Goal: Task Accomplishment & Management: Use online tool/utility

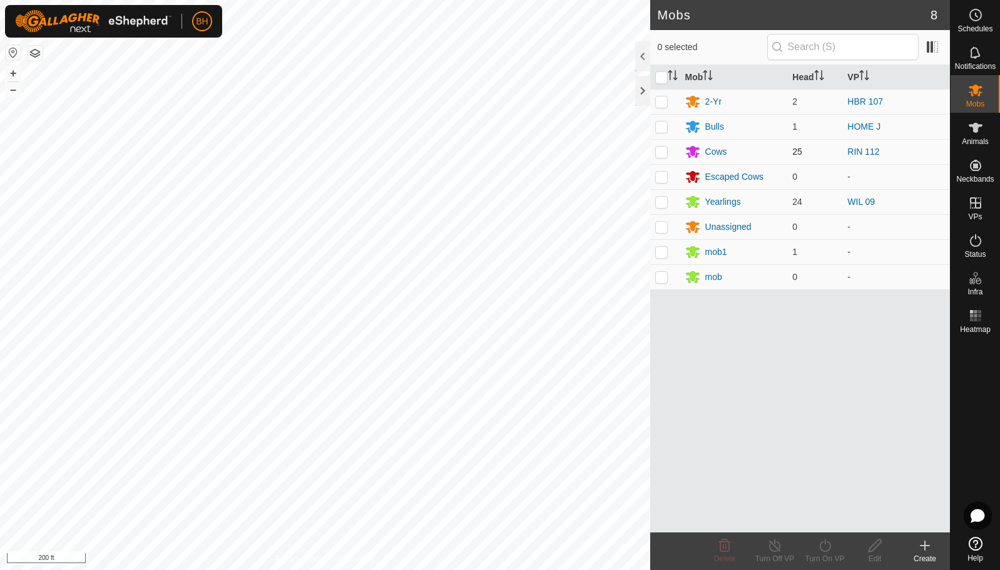
click at [667, 146] on p-checkbox at bounding box center [661, 151] width 13 height 10
checkbox input "true"
click at [826, 546] on icon at bounding box center [826, 545] width 16 height 15
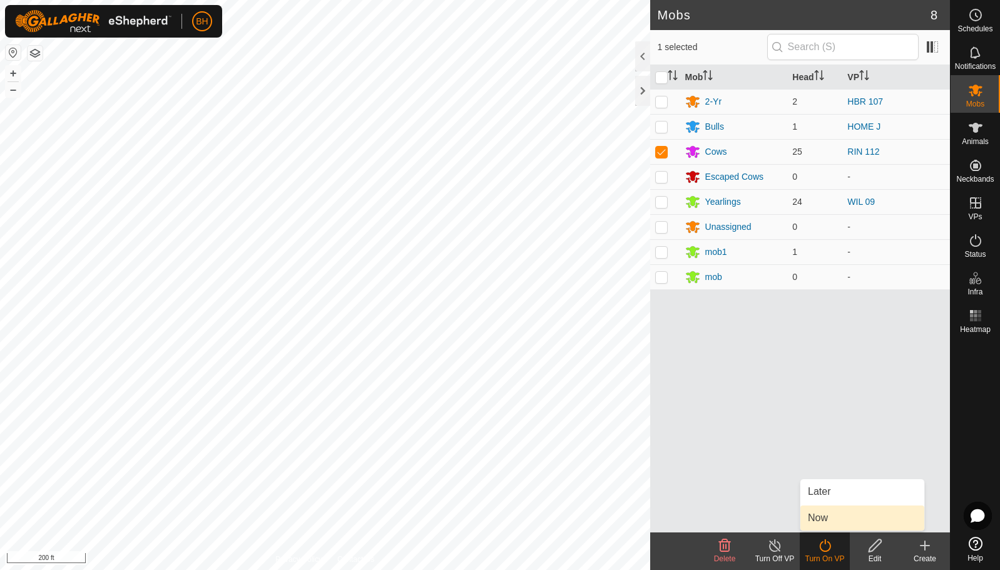
click at [831, 527] on link "Now" at bounding box center [863, 517] width 124 height 25
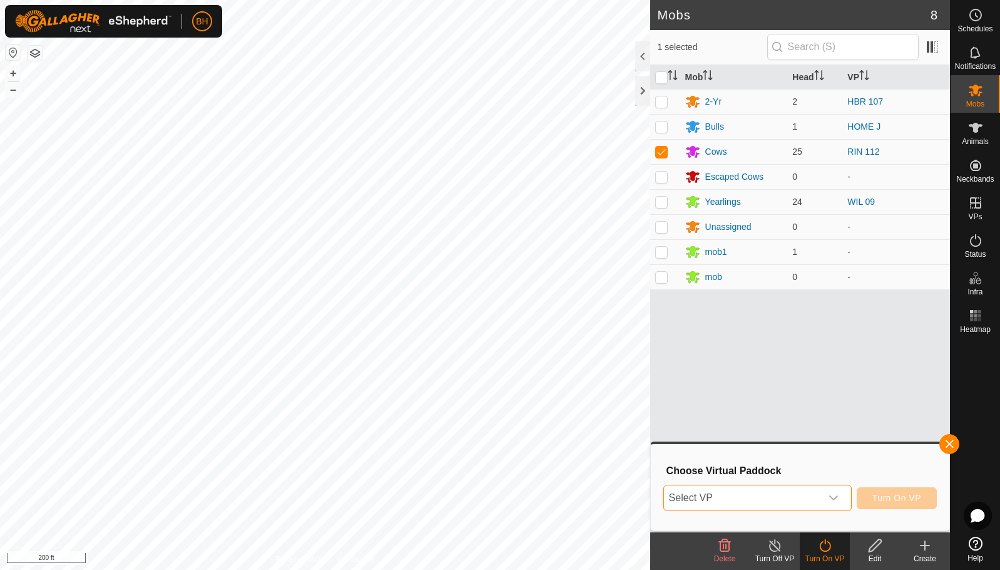
click at [781, 499] on span "Select VP" at bounding box center [742, 497] width 157 height 25
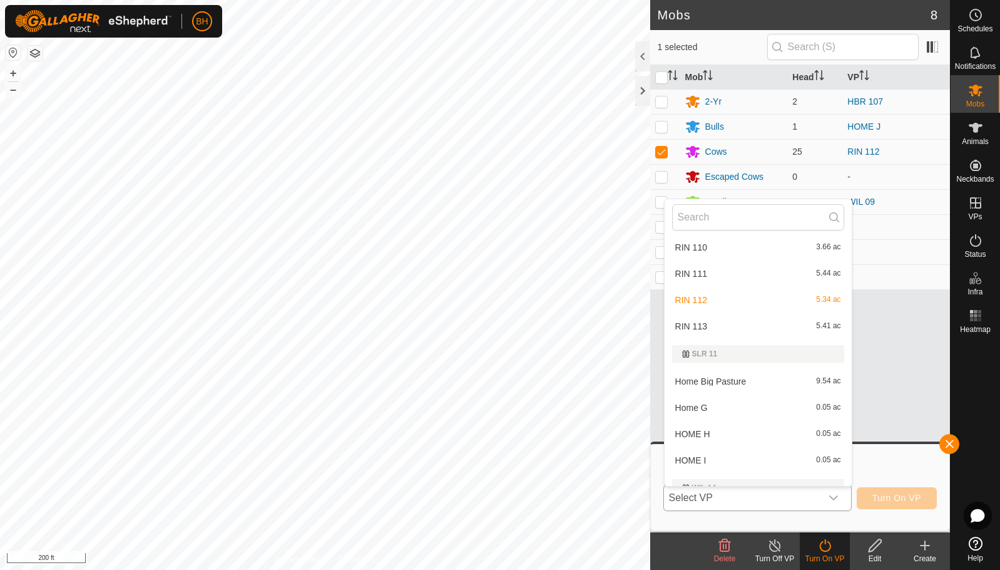
scroll to position [992, 0]
click at [739, 321] on li "RIN 113 5.41 ac" at bounding box center [758, 322] width 187 height 25
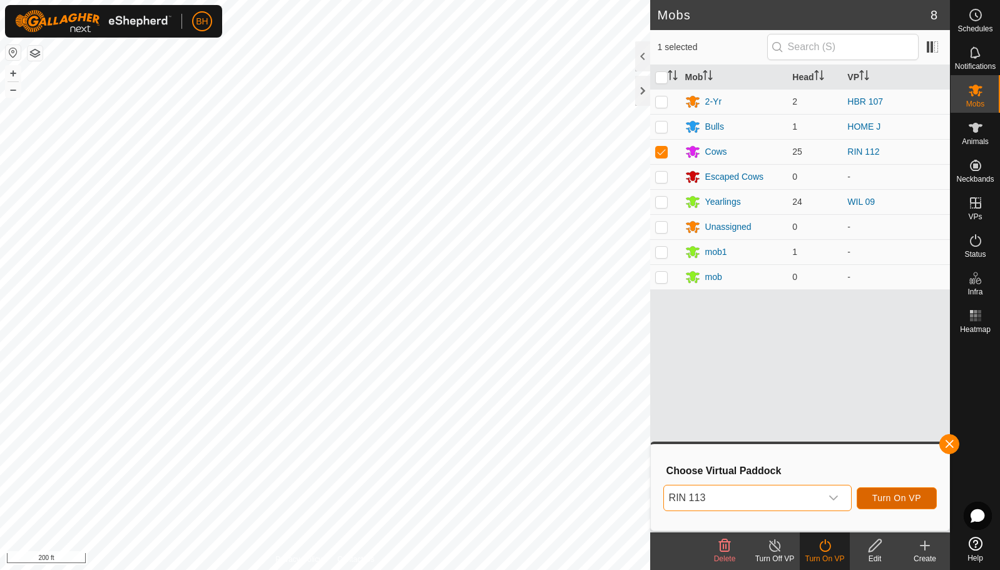
click at [908, 497] on span "Turn On VP" at bounding box center [897, 498] width 49 height 10
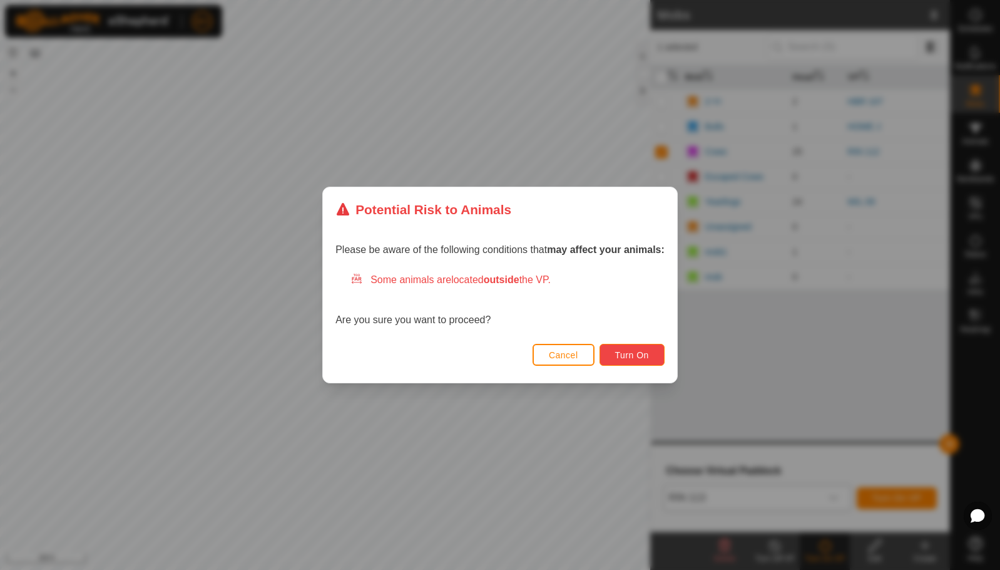
click at [634, 352] on span "Turn On" at bounding box center [632, 355] width 34 height 10
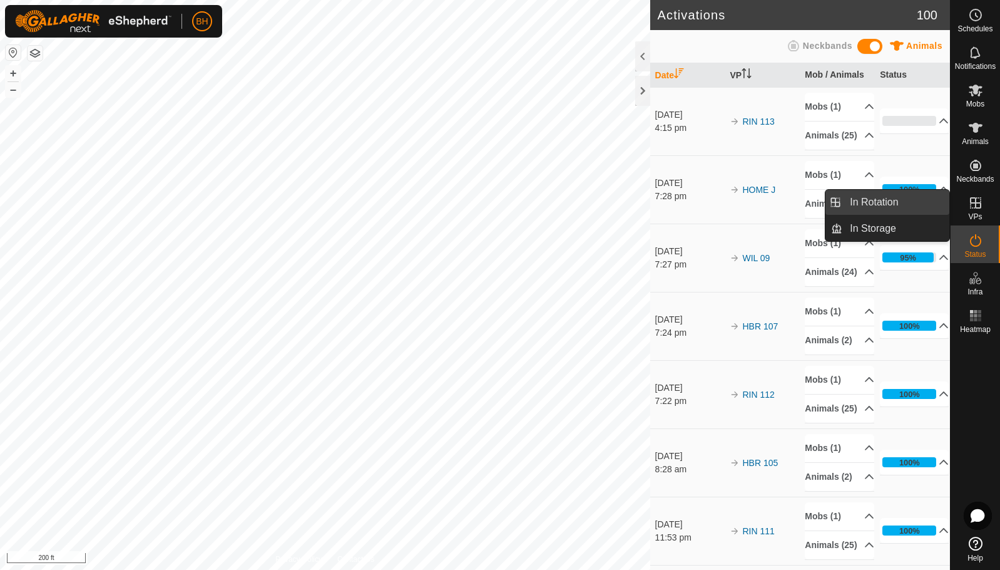
click at [892, 205] on link "In Rotation" at bounding box center [896, 202] width 107 height 25
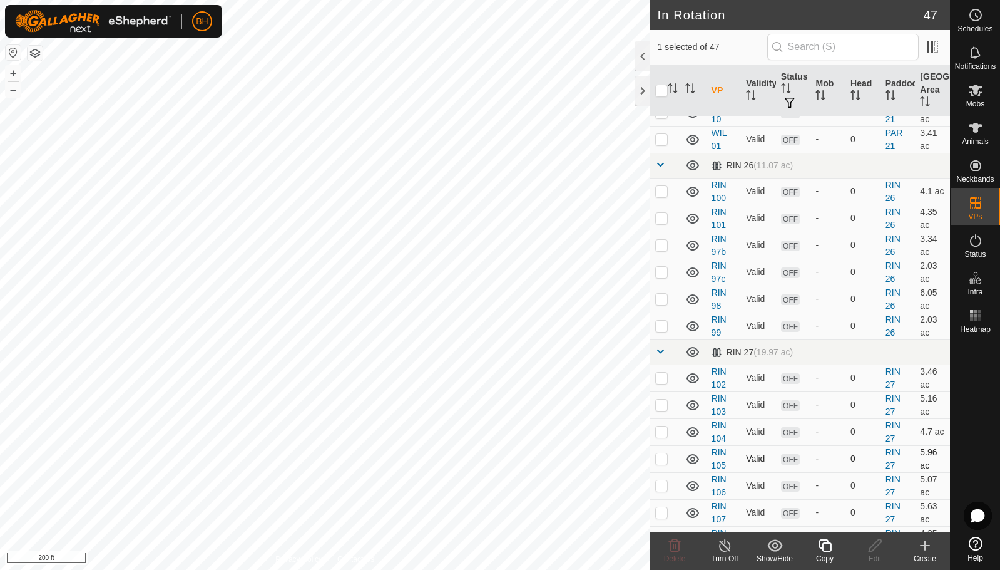
scroll to position [939, 0]
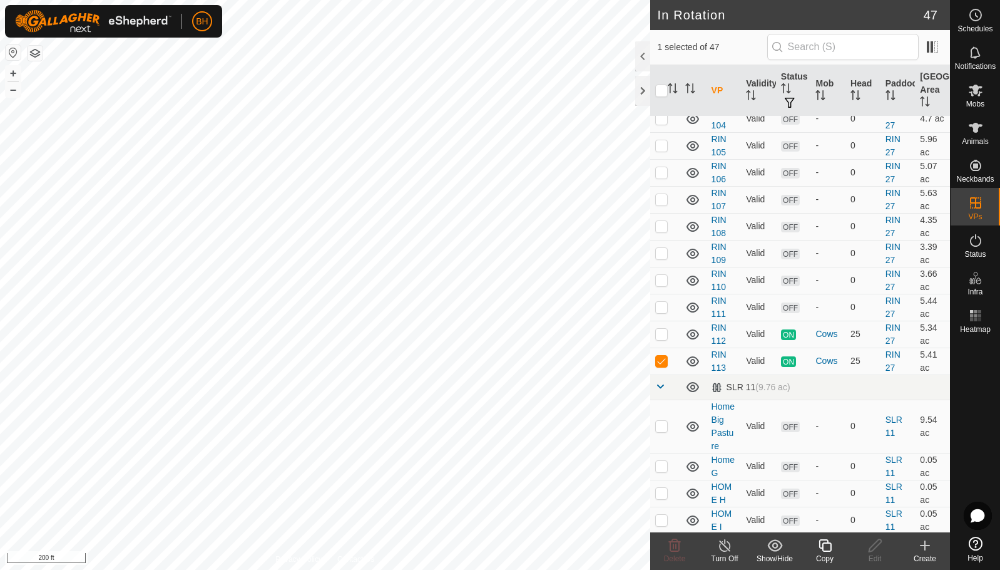
click at [831, 553] on div "Copy" at bounding box center [825, 558] width 50 height 11
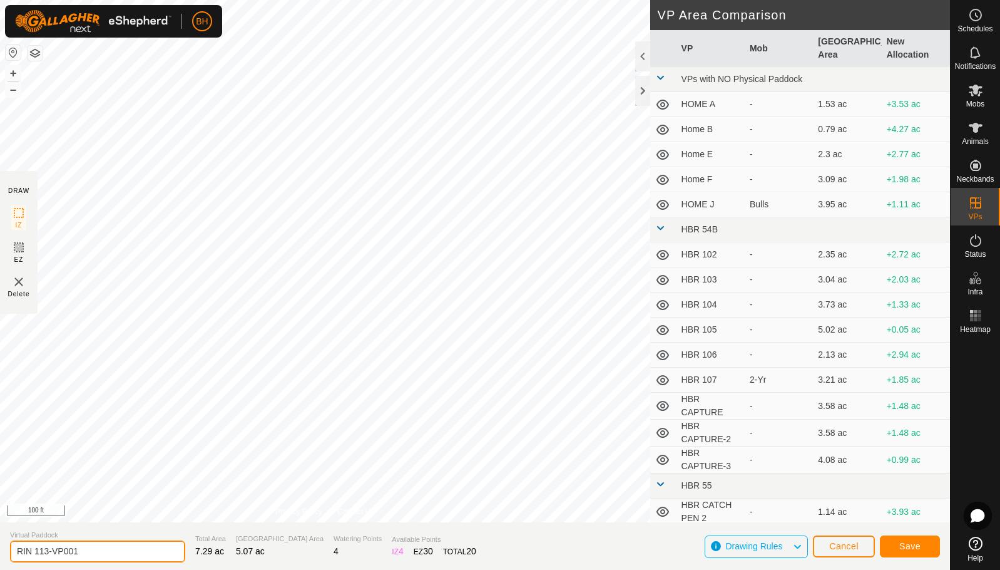
drag, startPoint x: 43, startPoint y: 550, endPoint x: 140, endPoint y: 558, distance: 96.7
click at [140, 558] on input "RIN 113-VP001" at bounding box center [97, 551] width 175 height 22
type input "RIN 114"
click at [918, 546] on span "Save" at bounding box center [910, 546] width 21 height 10
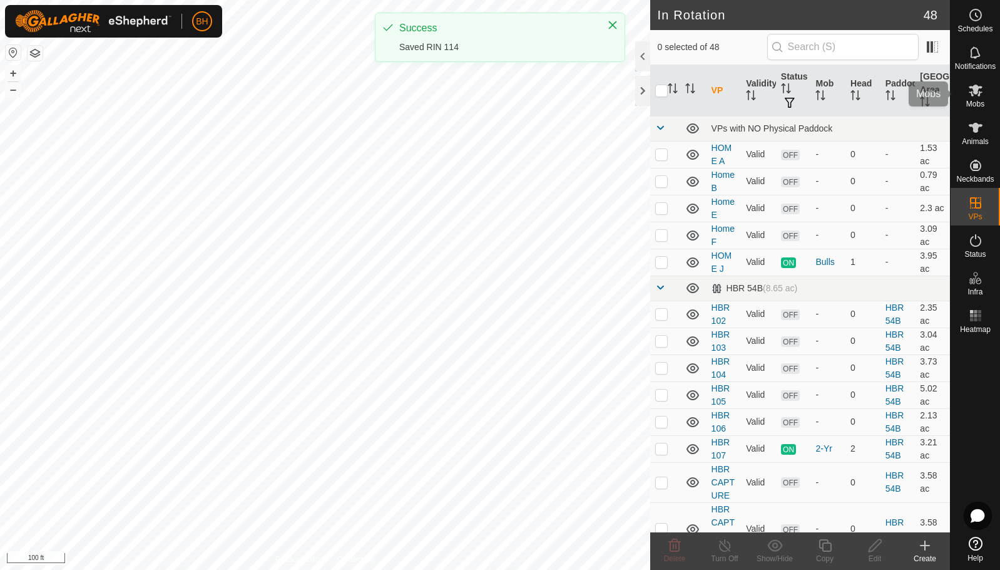
click at [973, 97] on icon at bounding box center [975, 90] width 15 height 15
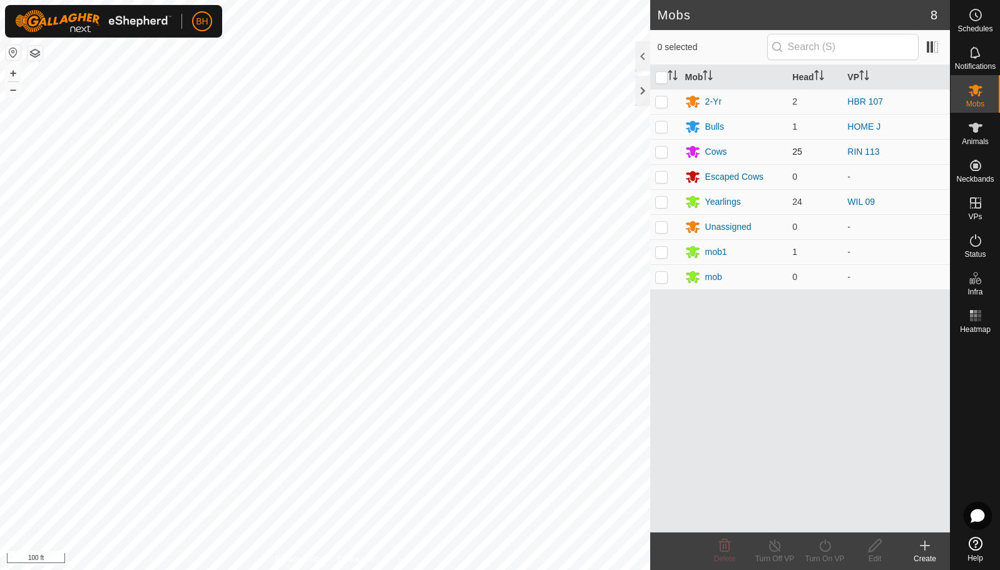
click at [664, 153] on p-checkbox at bounding box center [661, 151] width 13 height 10
checkbox input "true"
click at [829, 546] on icon at bounding box center [826, 545] width 16 height 15
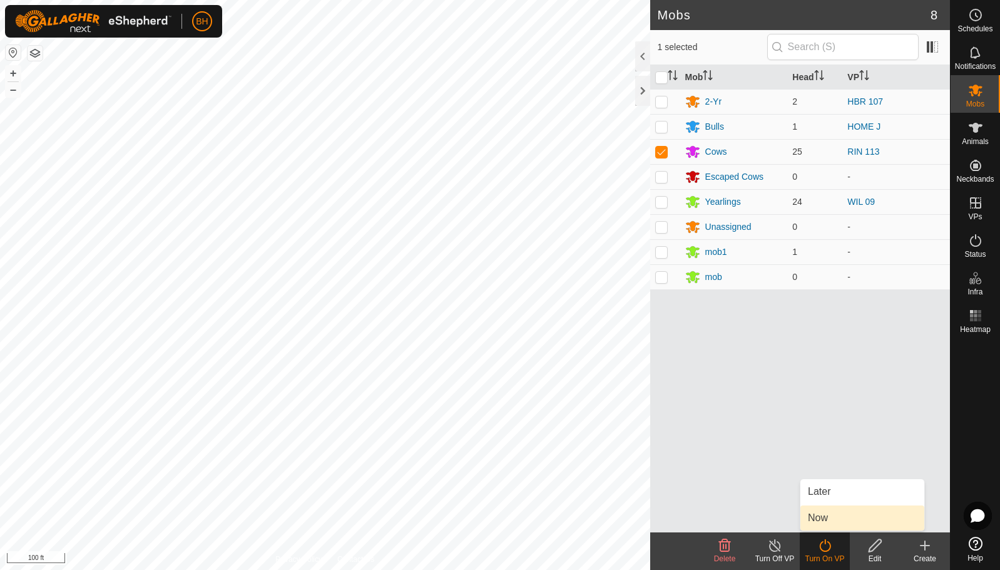
click at [841, 518] on link "Now" at bounding box center [863, 517] width 124 height 25
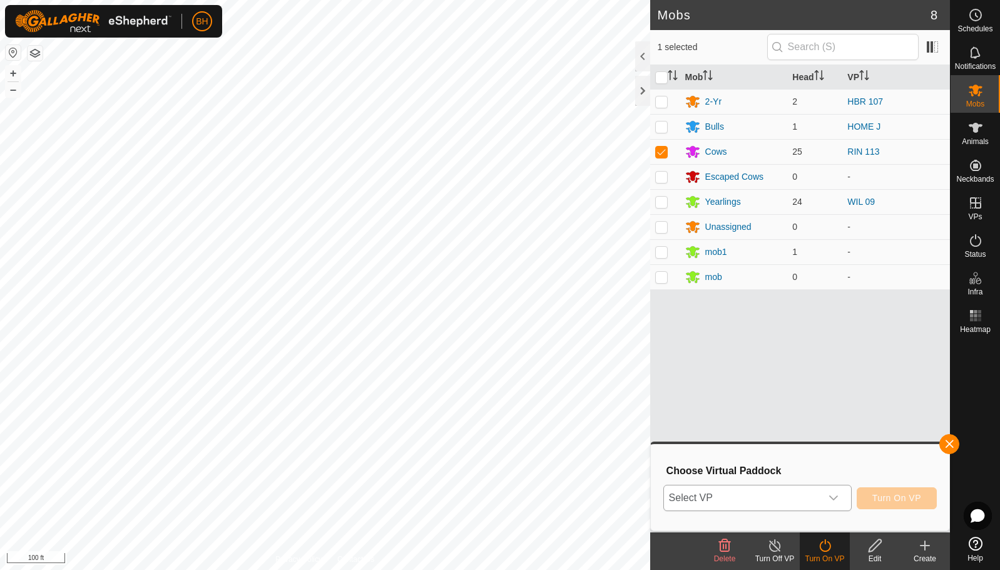
click at [786, 498] on span "Select VP" at bounding box center [742, 497] width 157 height 25
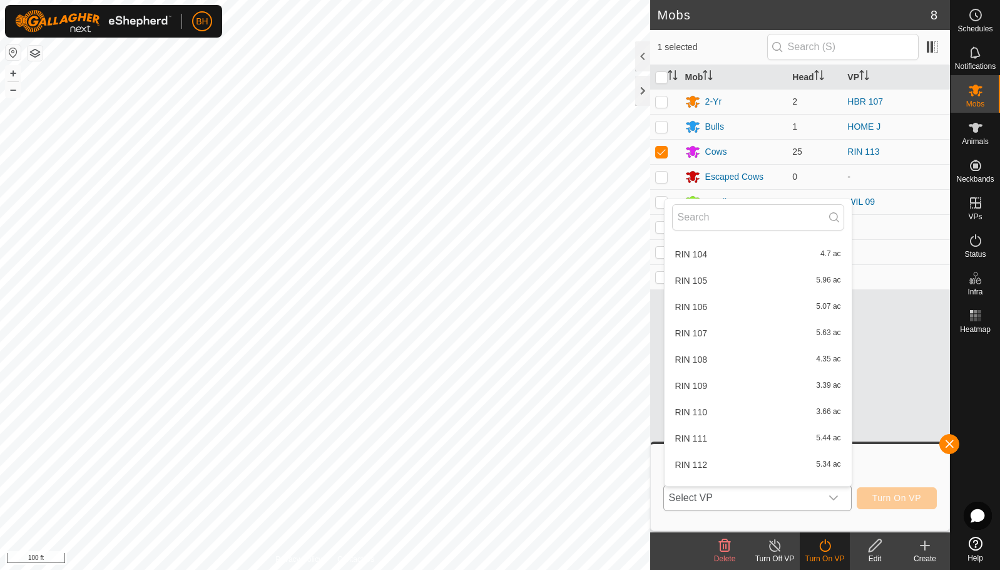
scroll to position [960, 0]
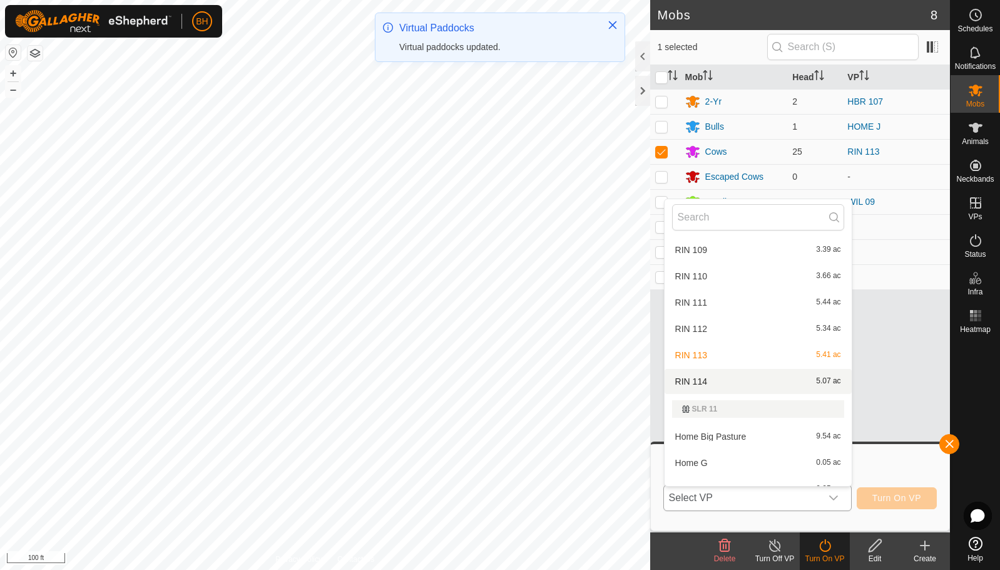
click at [771, 377] on li "RIN 114 5.07 ac" at bounding box center [758, 381] width 187 height 25
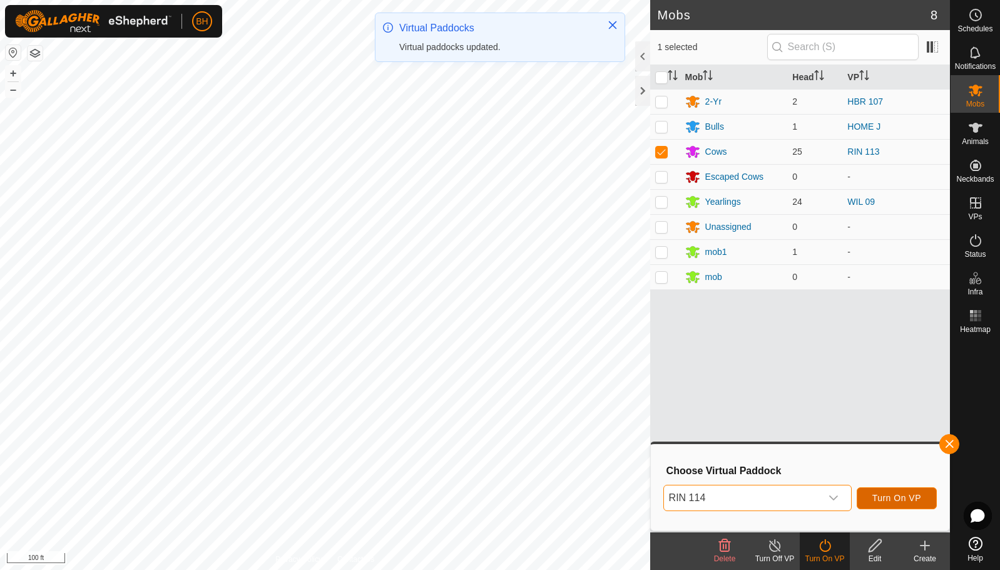
click at [879, 498] on span "Turn On VP" at bounding box center [897, 498] width 49 height 10
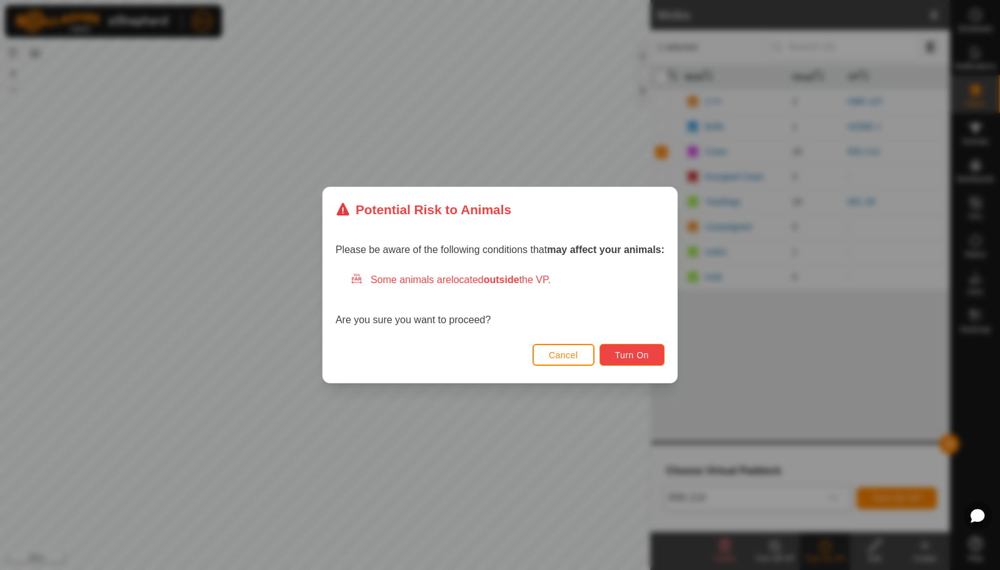
click at [627, 357] on span "Turn On" at bounding box center [632, 355] width 34 height 10
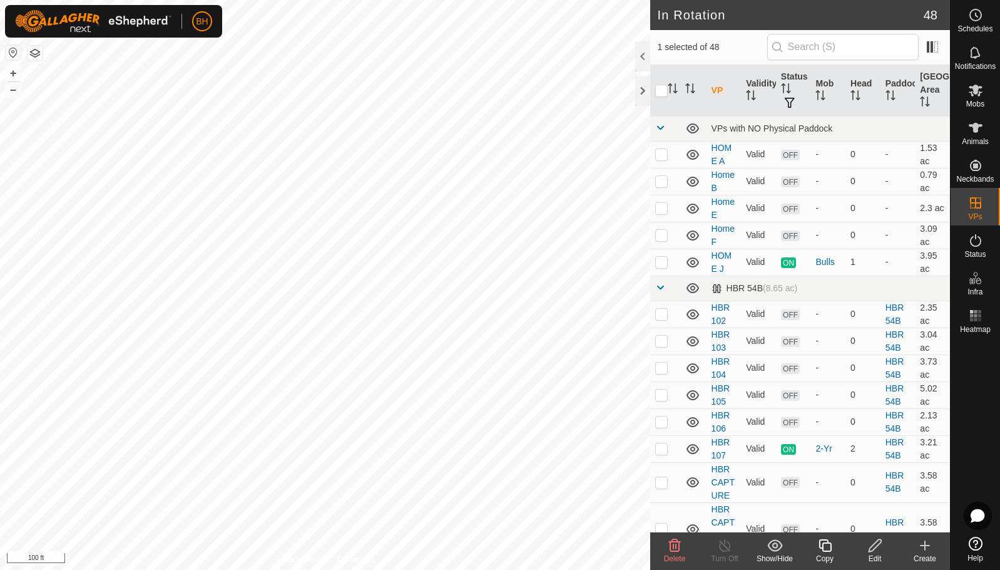
checkbox input "false"
checkbox input "true"
click at [824, 551] on icon at bounding box center [826, 545] width 16 height 15
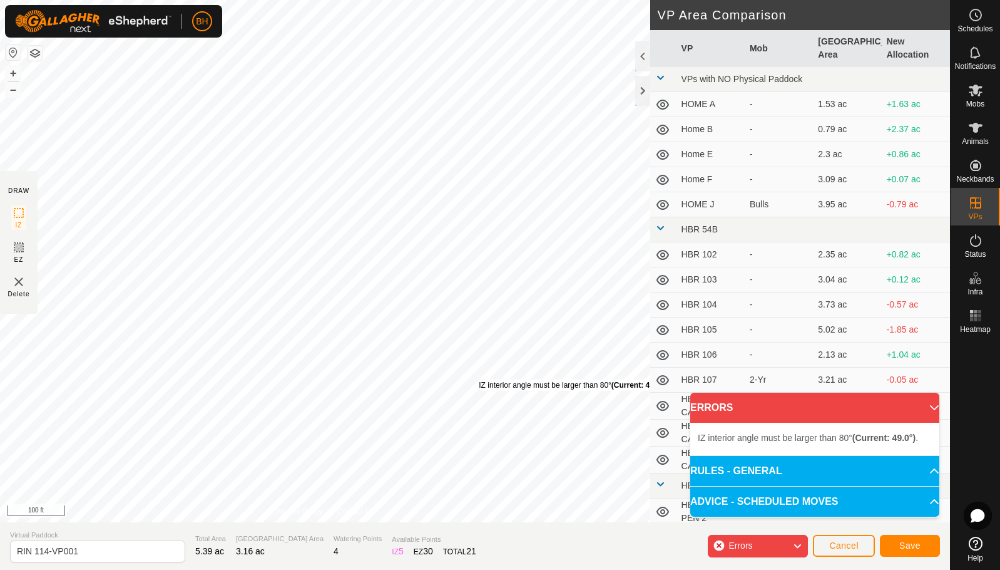
click at [479, 379] on div "IZ interior angle must be larger than 80° (Current: 49.0°) ." at bounding box center [573, 384] width 189 height 11
click at [512, 534] on div "DRAW IZ EZ Delete Privacy Policy Contact Us IZ interior angle must be larger th…" at bounding box center [475, 285] width 950 height 570
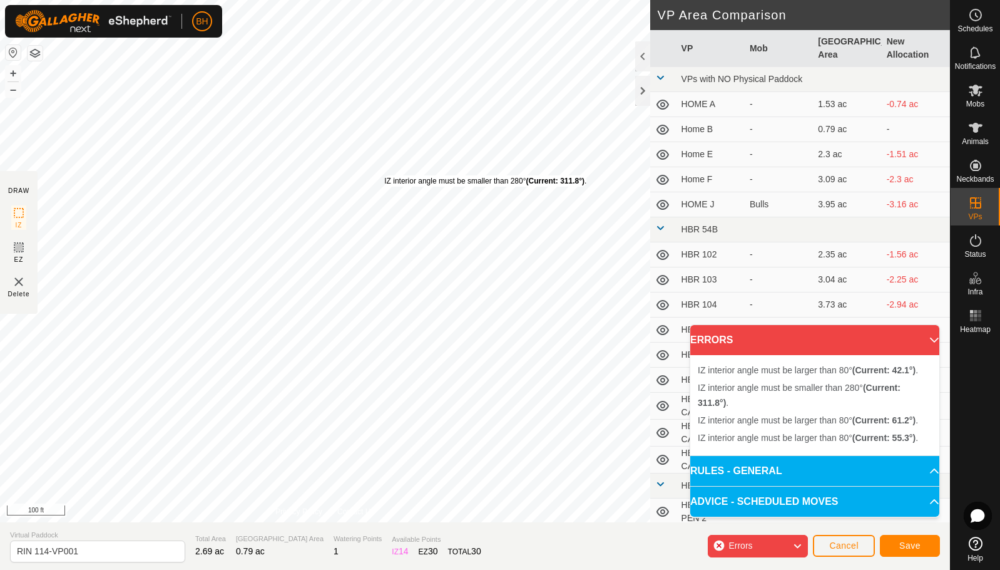
click at [384, 175] on div "IZ interior angle must be smaller than 280° (Current: 311.8°) ." at bounding box center [485, 180] width 202 height 11
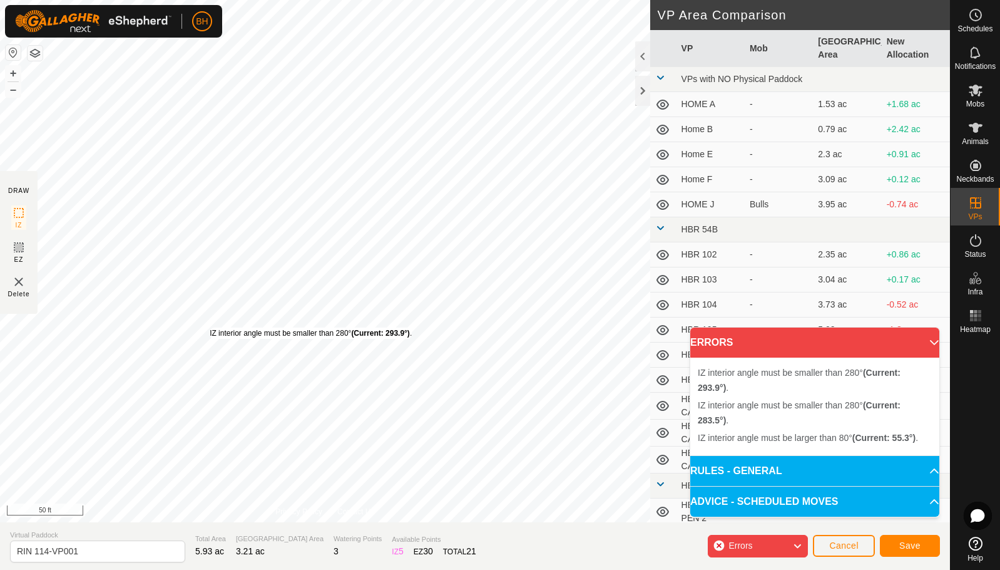
click at [210, 327] on div "IZ interior angle must be smaller than 280° (Current: 293.9°) . + – ⇧ i 50 ft" at bounding box center [325, 261] width 650 height 522
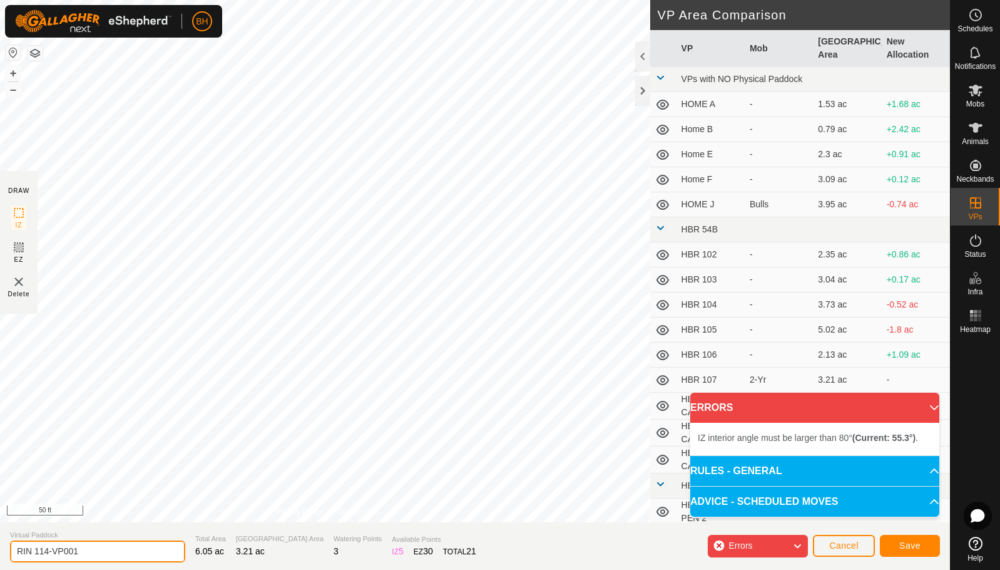
drag, startPoint x: 261, startPoint y: 523, endPoint x: 57, endPoint y: 549, distance: 205.7
click at [59, 550] on input "RIN 114-VP001" at bounding box center [97, 551] width 175 height 22
click at [44, 546] on input "RIN 114-VP001" at bounding box center [97, 551] width 175 height 22
drag, startPoint x: 44, startPoint y: 547, endPoint x: 177, endPoint y: 580, distance: 136.0
click at [177, 569] on html "BH Schedules Notifications Mobs Animals Neckbands VPs Status Infra Heatmap Help…" at bounding box center [500, 285] width 1000 height 570
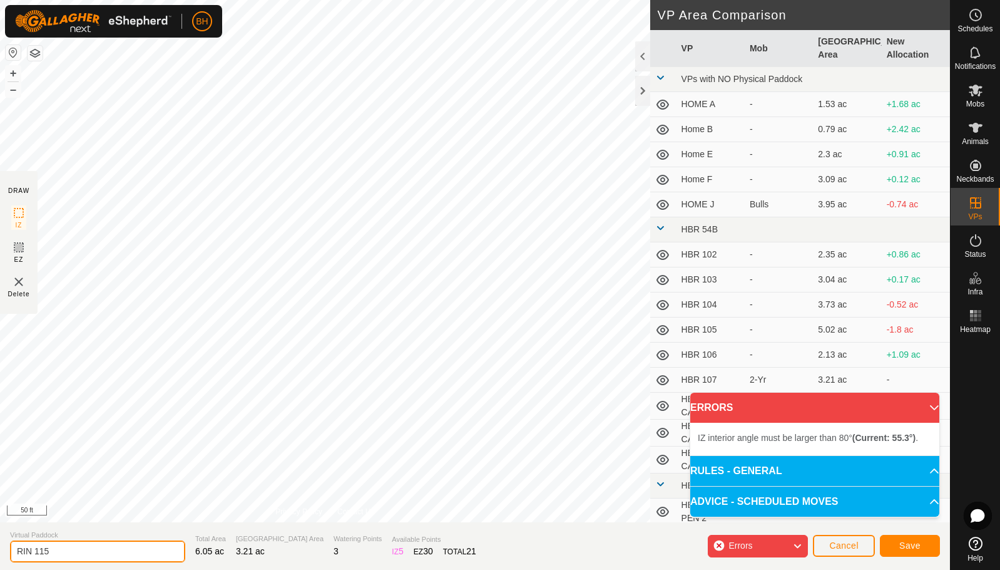
type input "RIN 115"
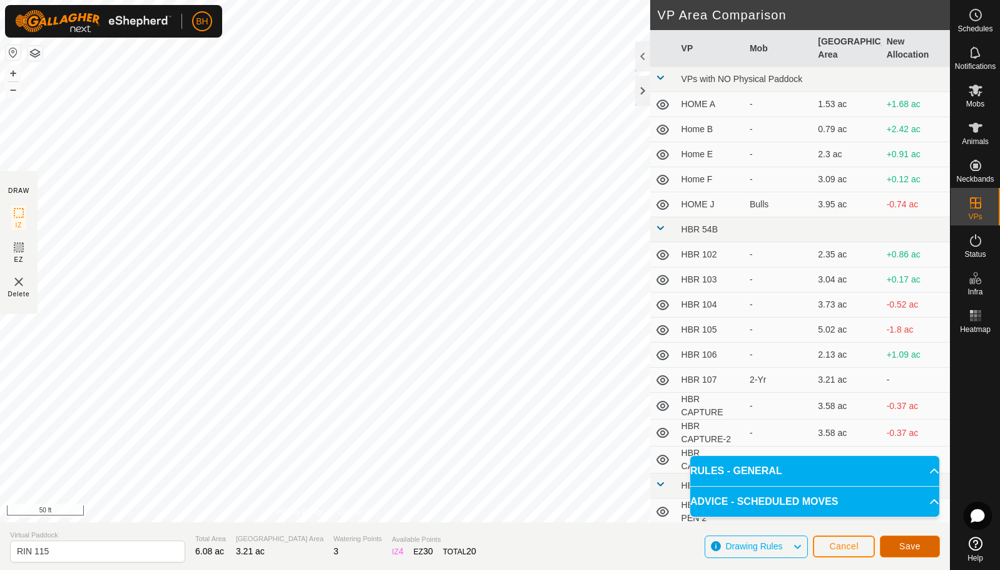
click at [917, 549] on span "Save" at bounding box center [910, 546] width 21 height 10
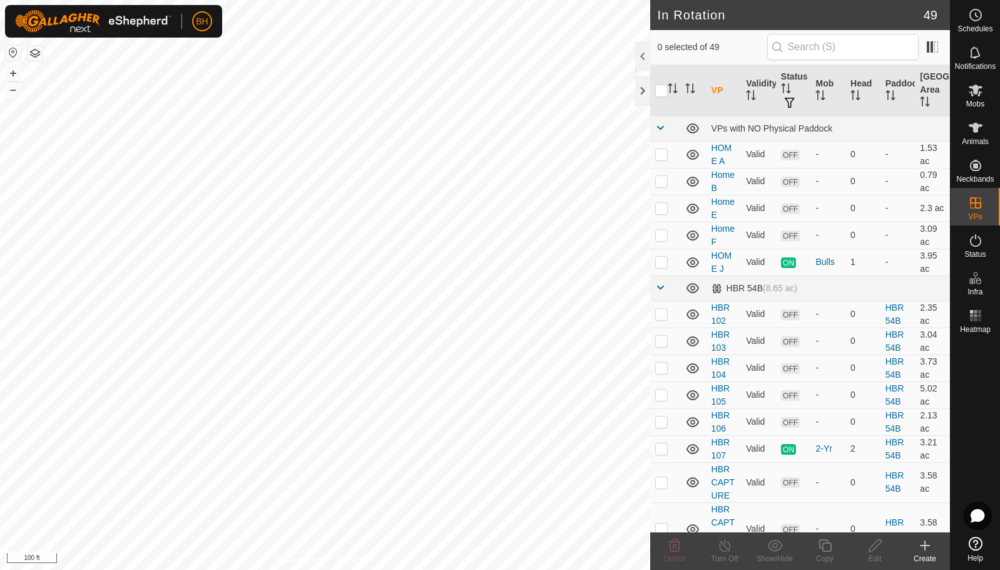
checkbox input "true"
click at [828, 550] on icon at bounding box center [825, 545] width 13 height 13
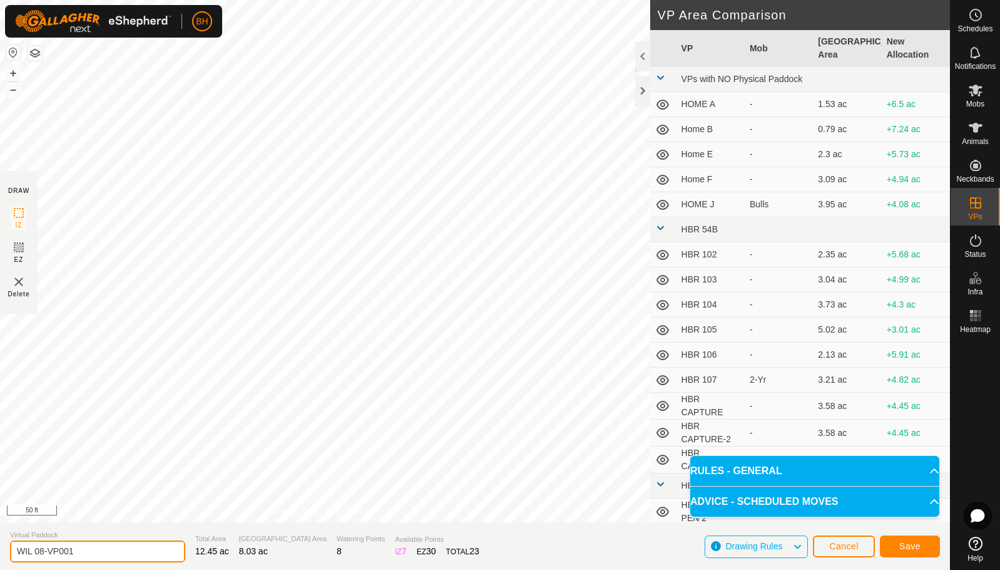
drag, startPoint x: 40, startPoint y: 552, endPoint x: 154, endPoint y: 567, distance: 114.9
click at [152, 567] on section "Virtual [PERSON_NAME] 08-VP001 Total Area 12.45 ac Grazing Area 8.03 ac Waterin…" at bounding box center [475, 546] width 950 height 48
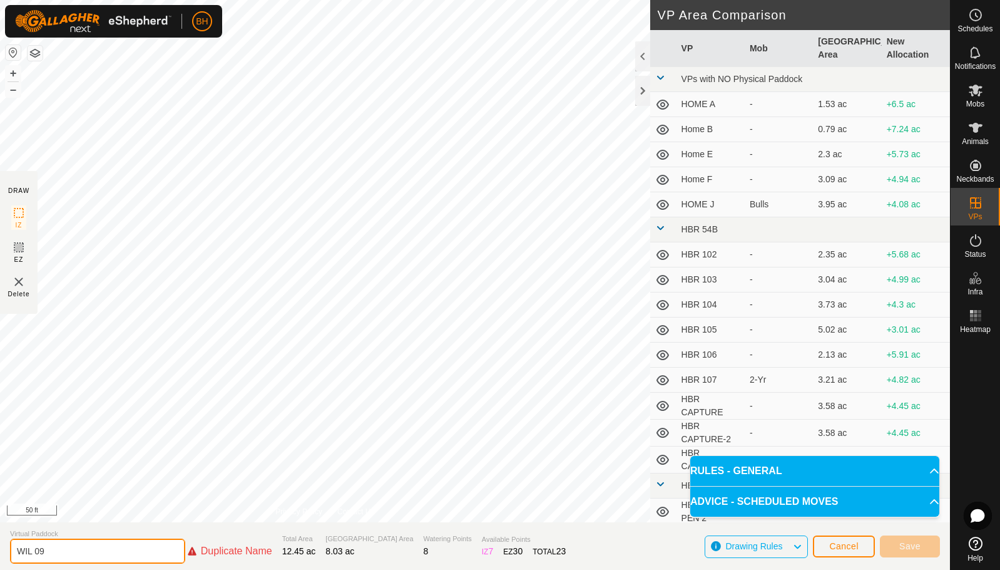
drag, startPoint x: 66, startPoint y: 553, endPoint x: 36, endPoint y: 551, distance: 29.5
click at [36, 551] on input "WIL 09" at bounding box center [97, 550] width 175 height 25
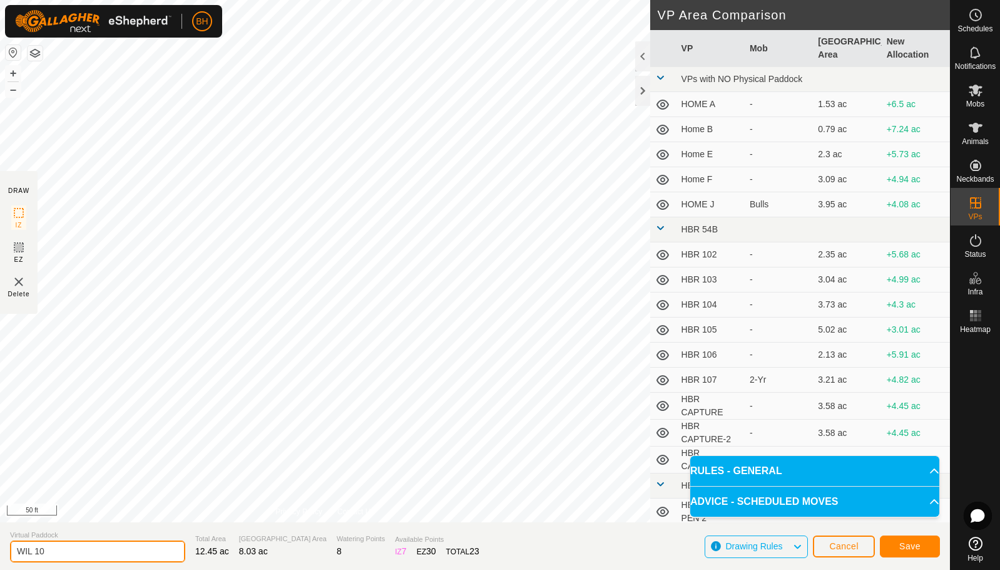
type input "WIL 10"
click at [916, 542] on span "Save" at bounding box center [910, 546] width 21 height 10
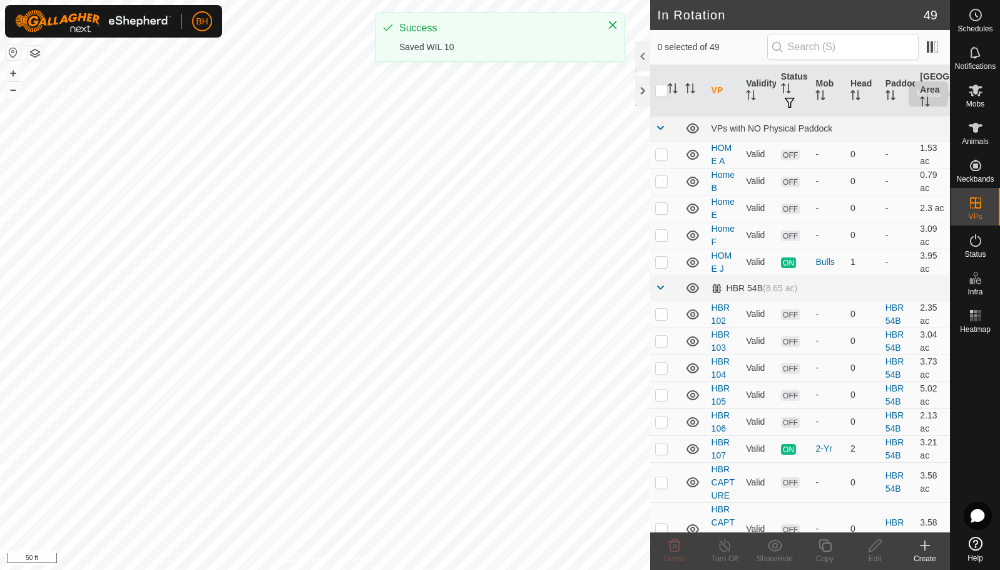
click at [973, 101] on span "Mobs" at bounding box center [976, 104] width 18 height 8
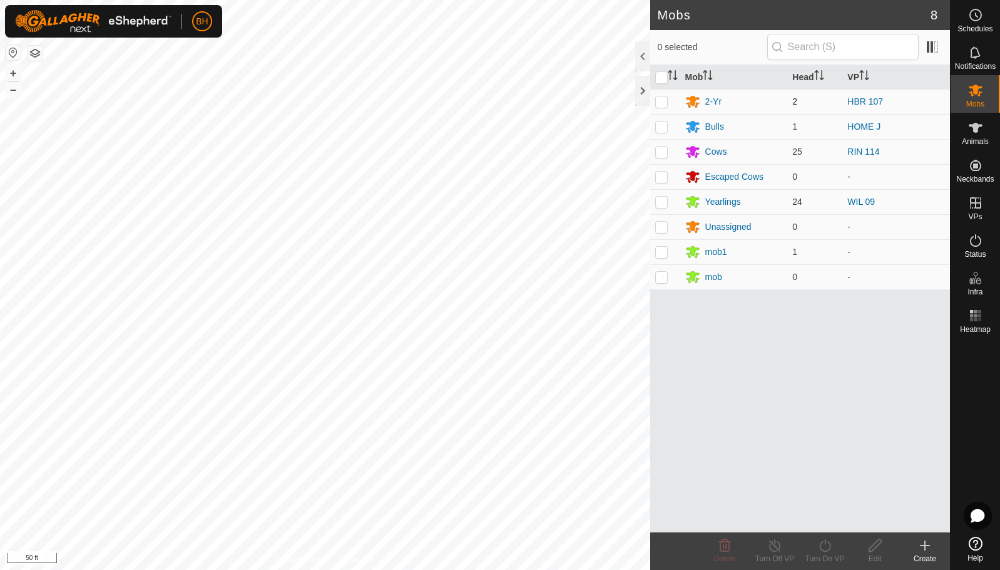
click at [663, 101] on p-checkbox at bounding box center [661, 101] width 13 height 10
checkbox input "true"
click at [829, 545] on icon at bounding box center [826, 545] width 16 height 15
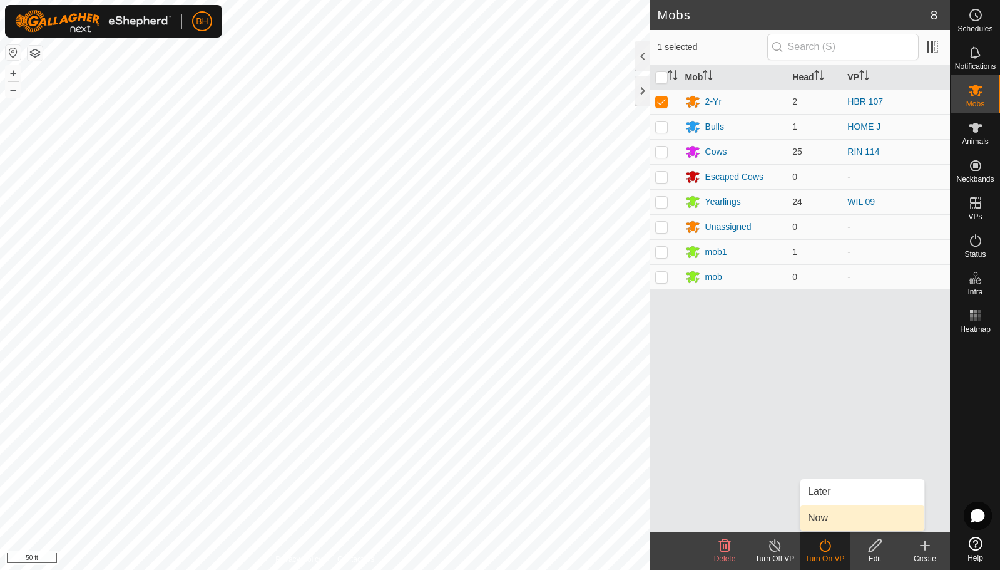
click at [821, 515] on link "Now" at bounding box center [863, 517] width 124 height 25
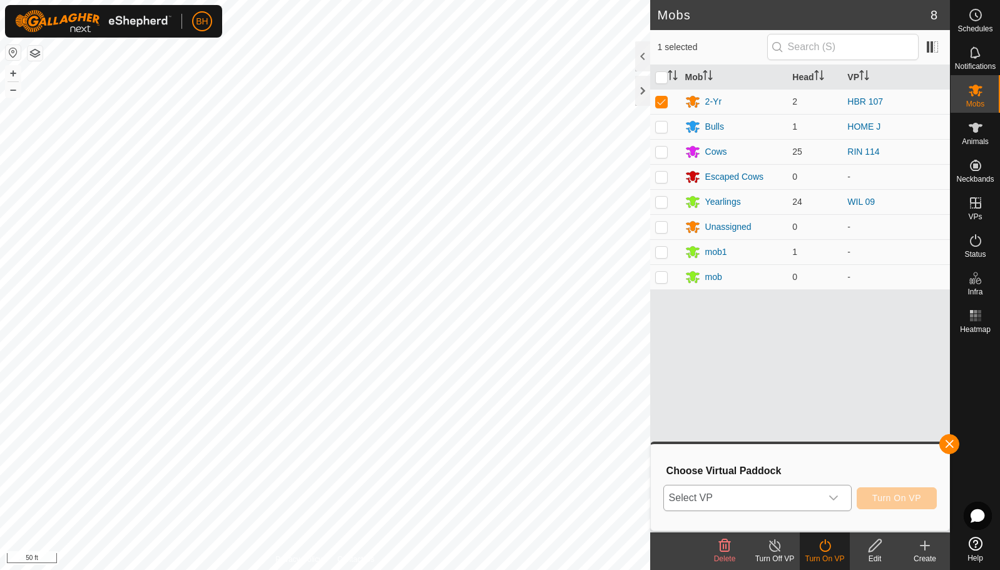
click at [804, 496] on span "Select VP" at bounding box center [742, 497] width 157 height 25
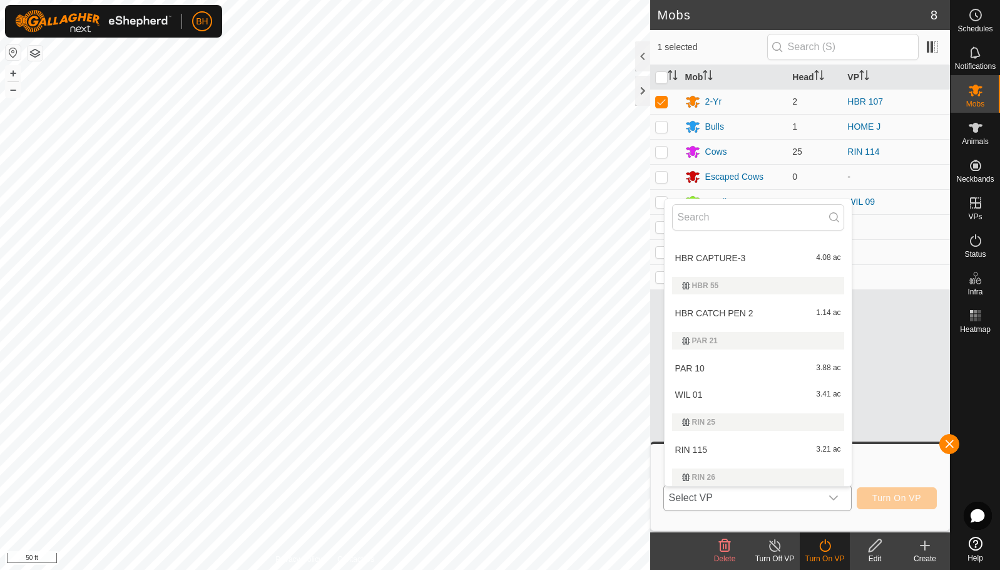
scroll to position [379, 0]
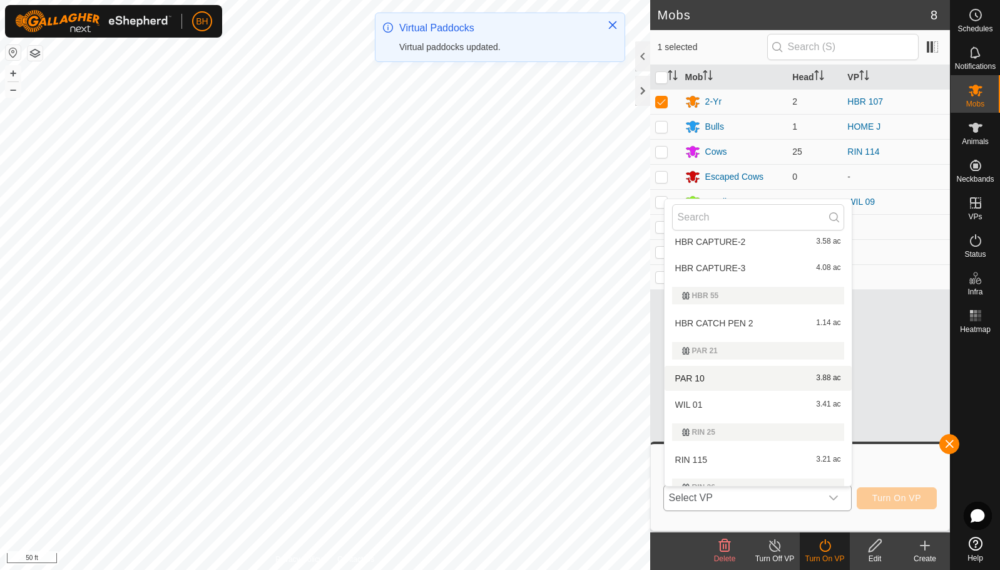
click at [771, 388] on li "PAR 10 3.88 ac" at bounding box center [758, 378] width 187 height 25
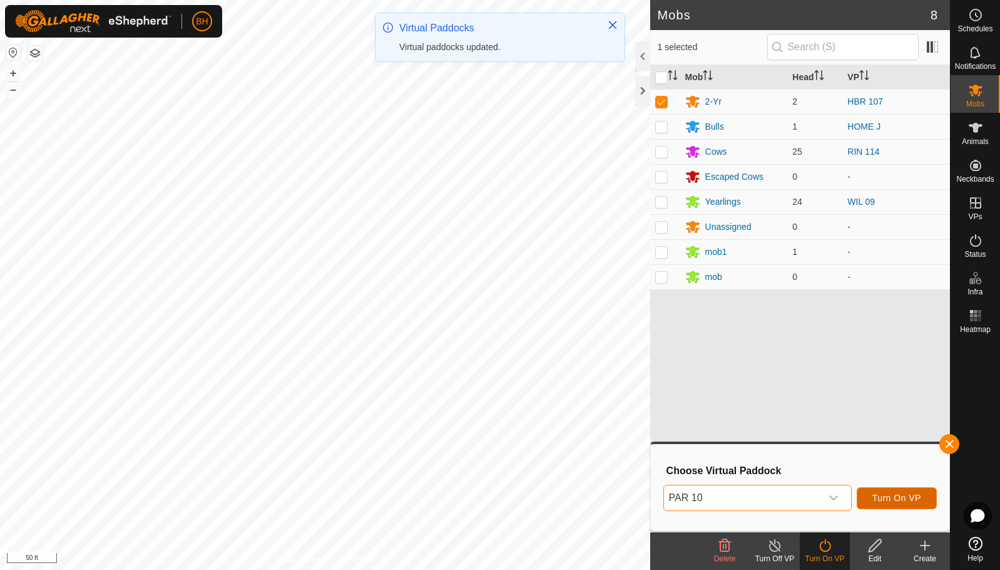
click at [905, 499] on span "Turn On VP" at bounding box center [897, 498] width 49 height 10
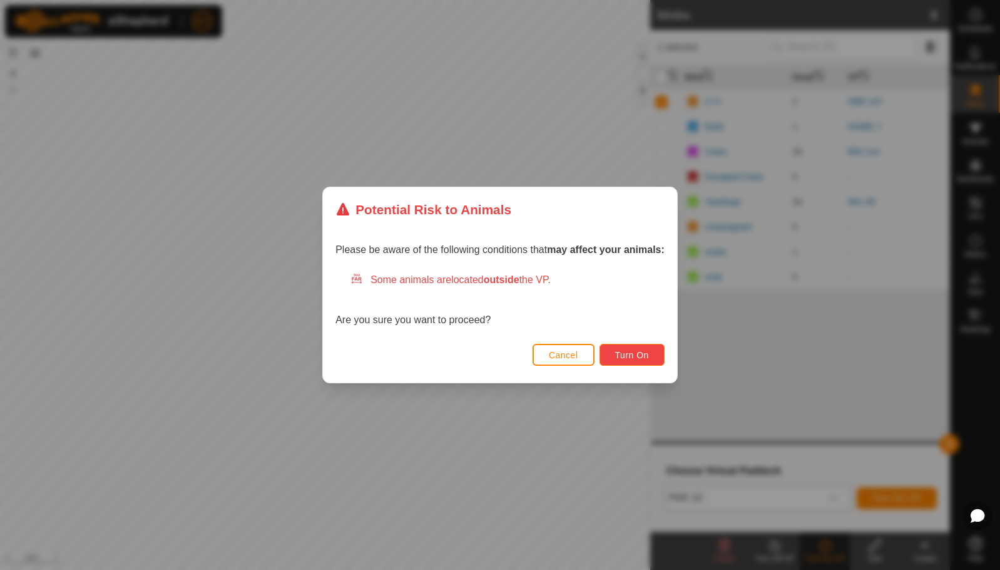
click at [634, 357] on span "Turn On" at bounding box center [632, 355] width 34 height 10
